Goal: Task Accomplishment & Management: Use online tool/utility

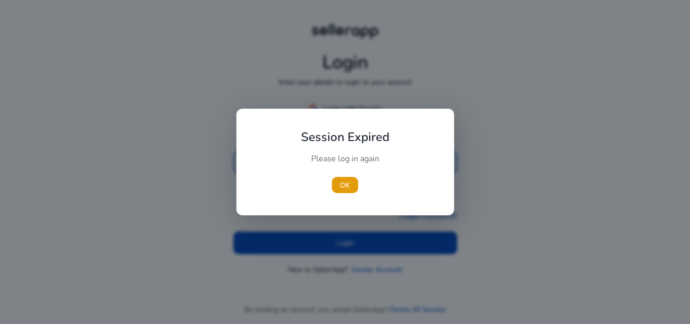
type input "**********"
click at [338, 244] on div at bounding box center [345, 162] width 690 height 324
click at [345, 187] on span "OK" at bounding box center [345, 185] width 10 height 11
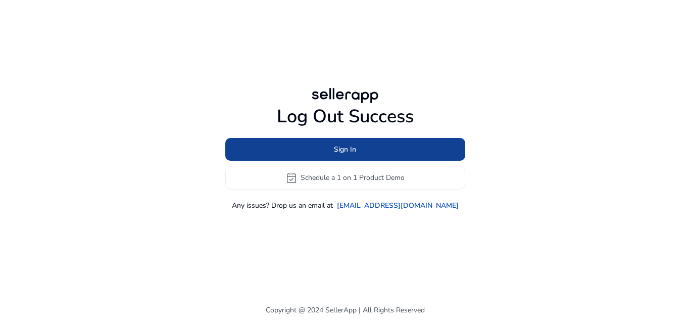
click at [345, 151] on span "Sign In" at bounding box center [345, 149] width 22 height 11
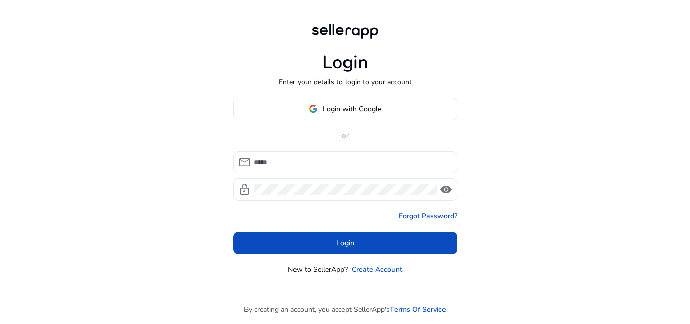
type input "**********"
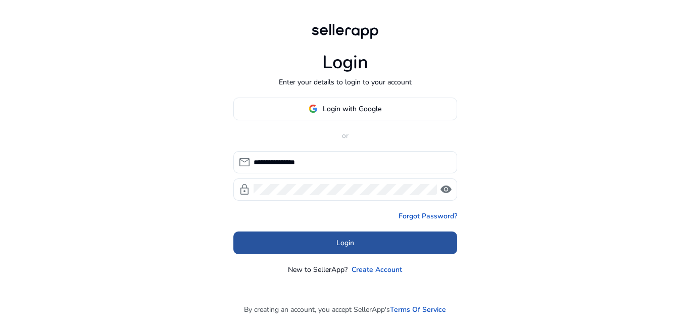
click at [279, 247] on span at bounding box center [345, 242] width 224 height 24
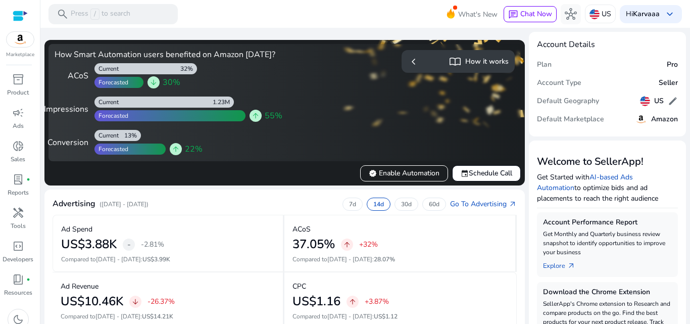
scroll to position [283, 0]
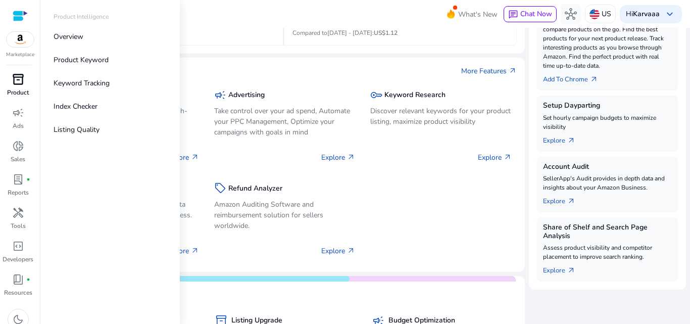
click at [9, 90] on p "Product" at bounding box center [18, 92] width 22 height 9
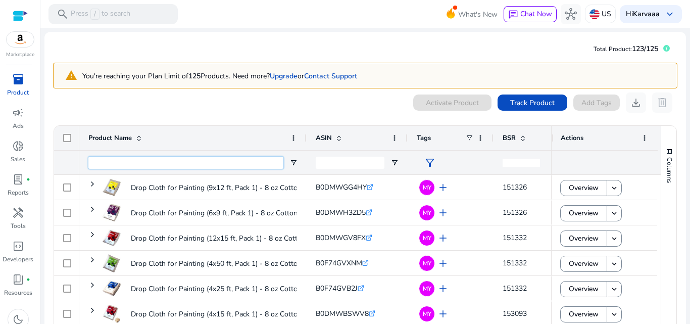
click at [183, 158] on input "Product Name Filter Input" at bounding box center [185, 162] width 195 height 12
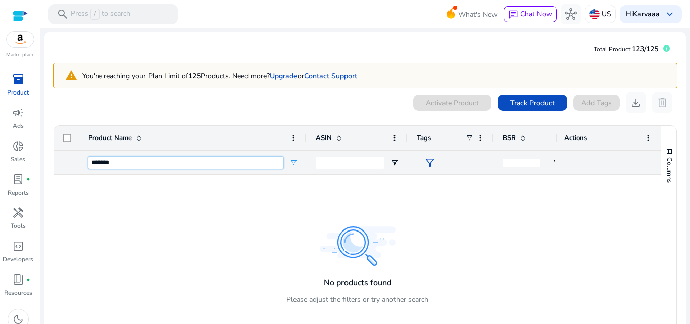
click at [103, 159] on input "*******" at bounding box center [185, 162] width 195 height 12
type input "****"
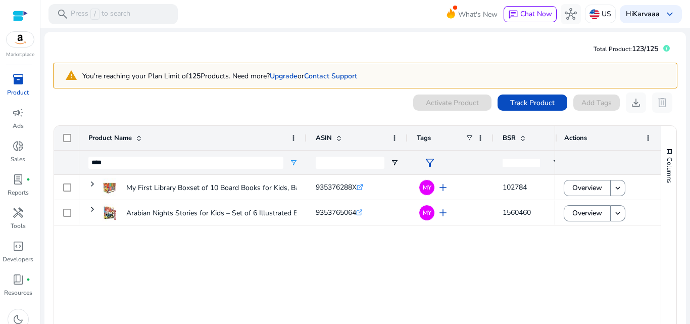
click at [423, 256] on div "My First Library Boxset of 10 Board Books for Kids, Babies, Toddlers... 9353762…" at bounding box center [316, 255] width 475 height 160
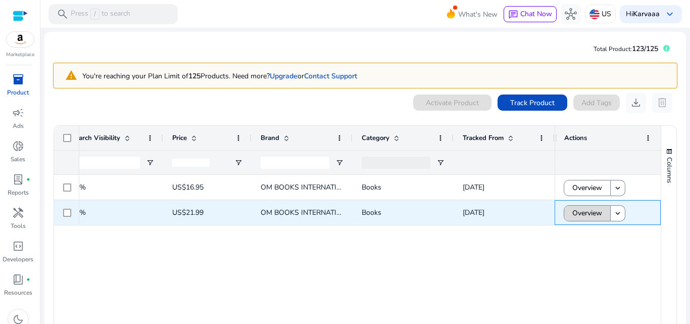
click at [574, 218] on span "Overview" at bounding box center [587, 212] width 30 height 21
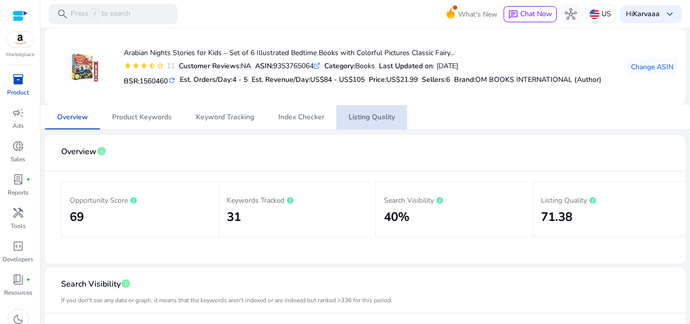
click at [389, 122] on span "Listing Quality" at bounding box center [371, 117] width 46 height 24
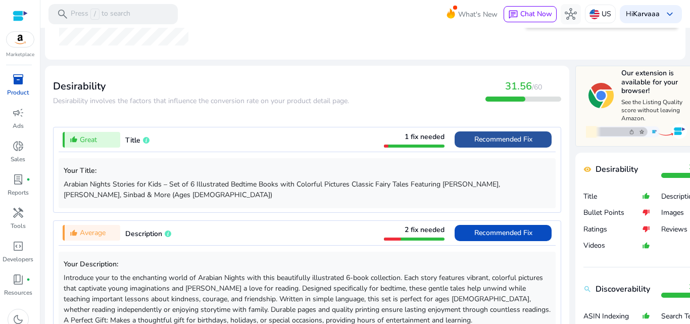
click at [479, 135] on span "Recommended Fix" at bounding box center [503, 139] width 58 height 10
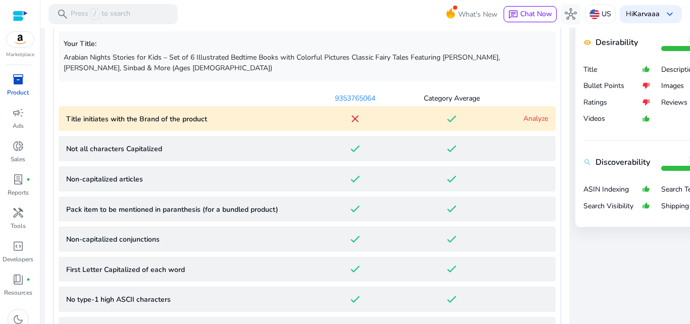
click at [519, 118] on div "Analyze" at bounding box center [524, 118] width 48 height 11
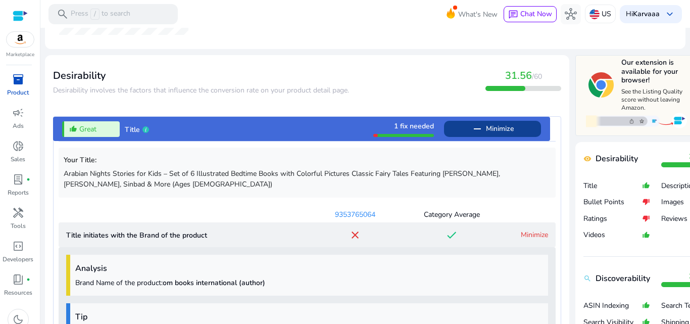
click at [524, 231] on link "Minimize" at bounding box center [533, 235] width 27 height 10
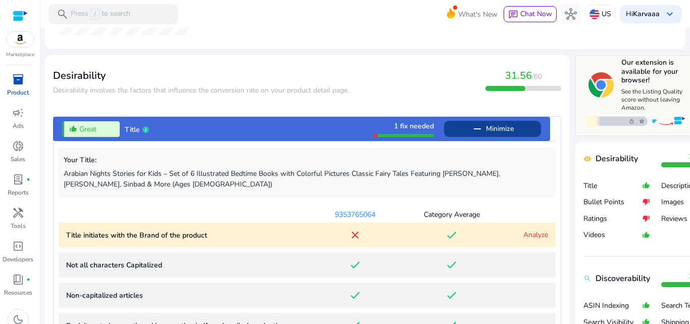
click at [524, 231] on link "Analyze" at bounding box center [535, 235] width 25 height 10
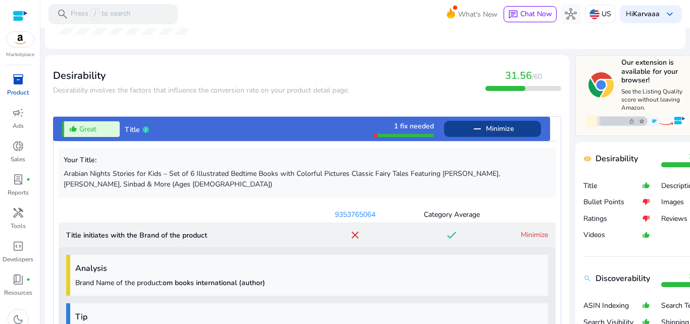
click at [278, 190] on div "Your Title: Arabian Nights Stories for Kids – Set of 6 Illustrated Bedtime Book…" at bounding box center [307, 171] width 497 height 49
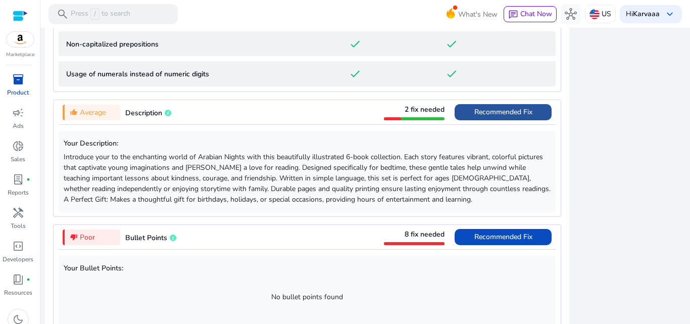
click at [506, 103] on span at bounding box center [502, 112] width 97 height 24
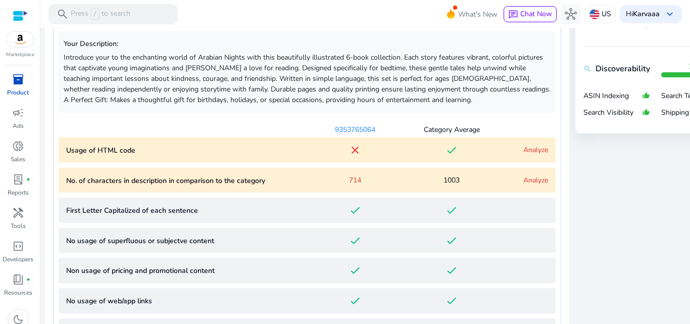
click at [545, 183] on link "Analyze" at bounding box center [535, 180] width 25 height 10
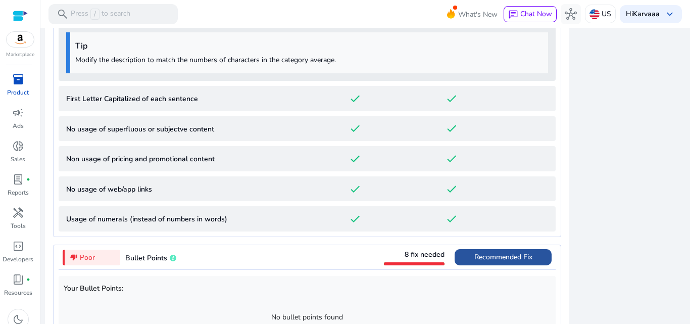
click at [518, 252] on span "Recommended Fix" at bounding box center [503, 257] width 58 height 10
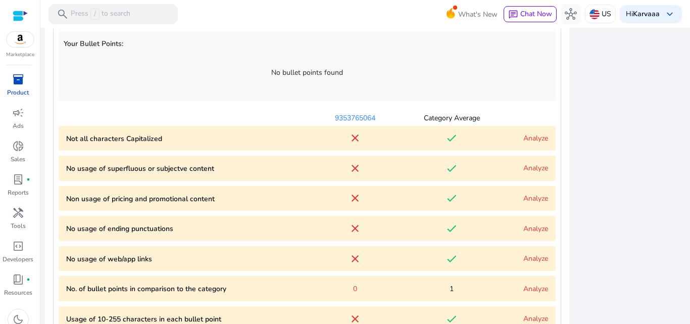
click at [531, 290] on link "Analyze" at bounding box center [535, 289] width 25 height 10
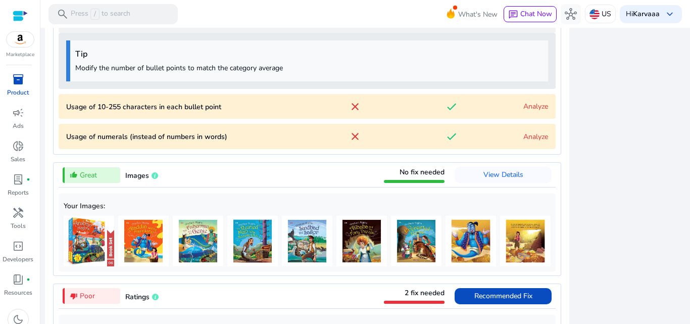
click at [635, 285] on div "close Our extension is available for your browser! See the Listing Quality scor…" at bounding box center [661, 81] width 172 height 1256
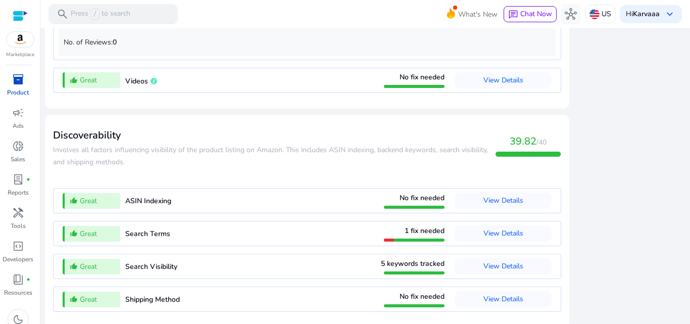
scroll to position [1286, 0]
